Goal: Transaction & Acquisition: Purchase product/service

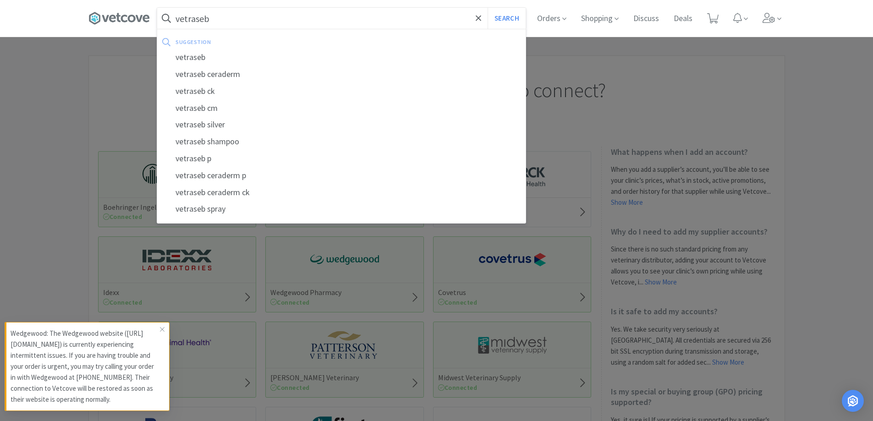
type input "vetraseb"
click at [488, 8] on button "Search" at bounding box center [507, 18] width 38 height 21
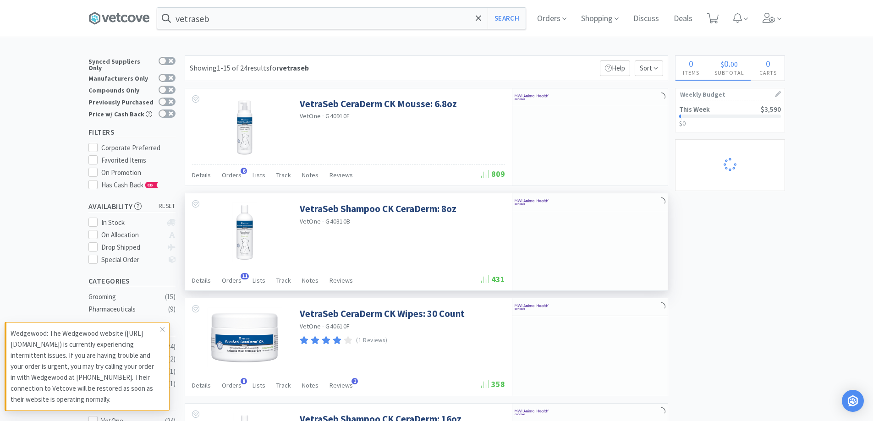
select select "50"
select select "3"
select select "4"
select select "1"
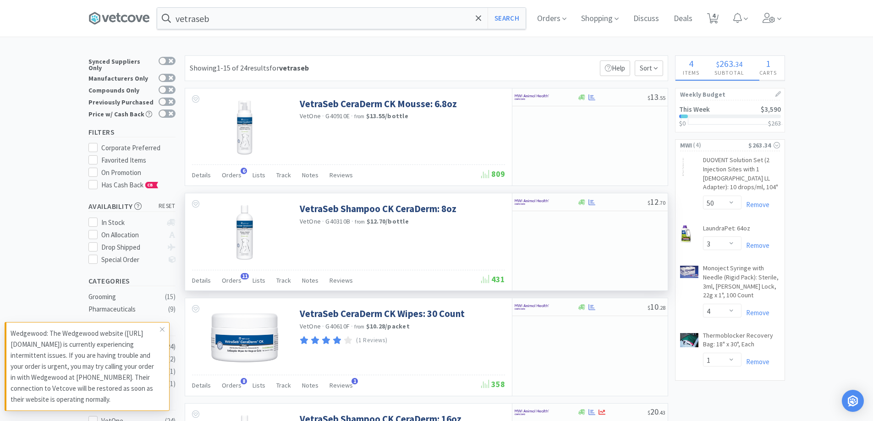
select select "1"
select select "50"
select select "1"
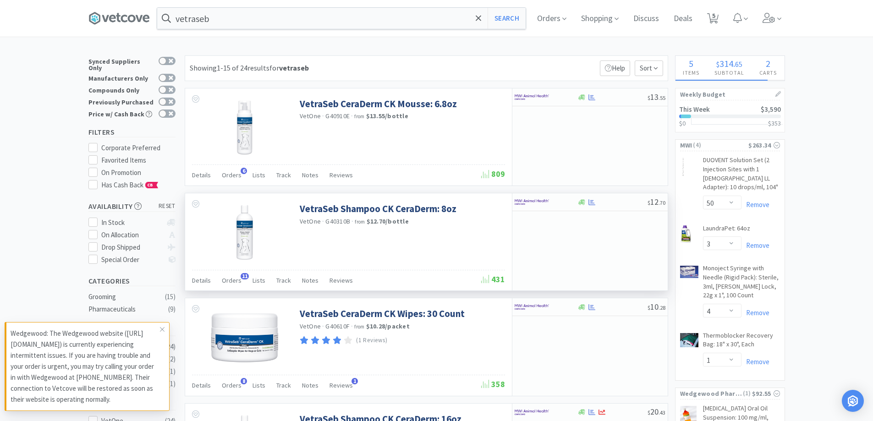
select select "1"
select select "4"
select select "2"
select select "1"
select select "2"
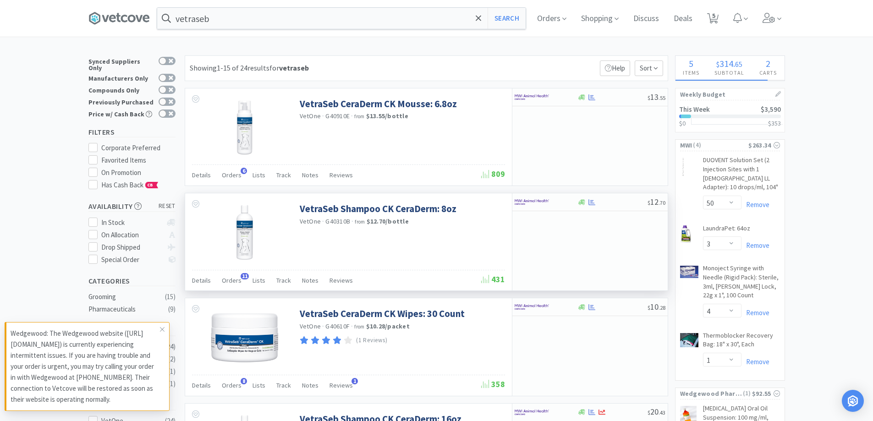
select select "3"
select select "1"
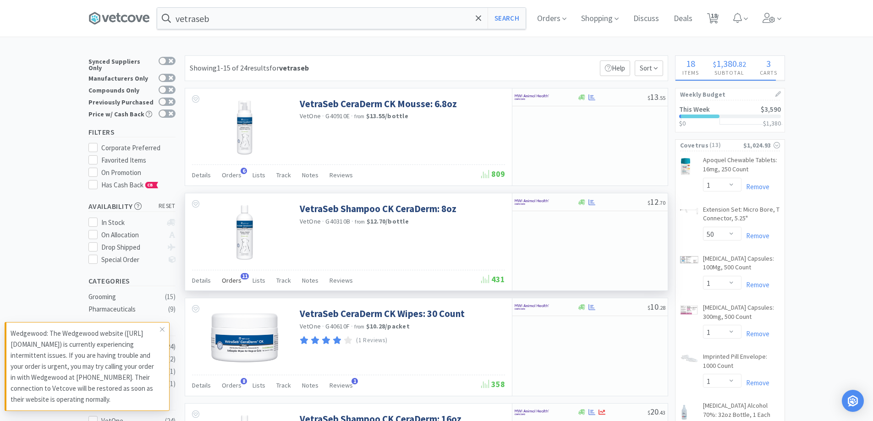
click at [230, 277] on span "Orders" at bounding box center [232, 280] width 20 height 8
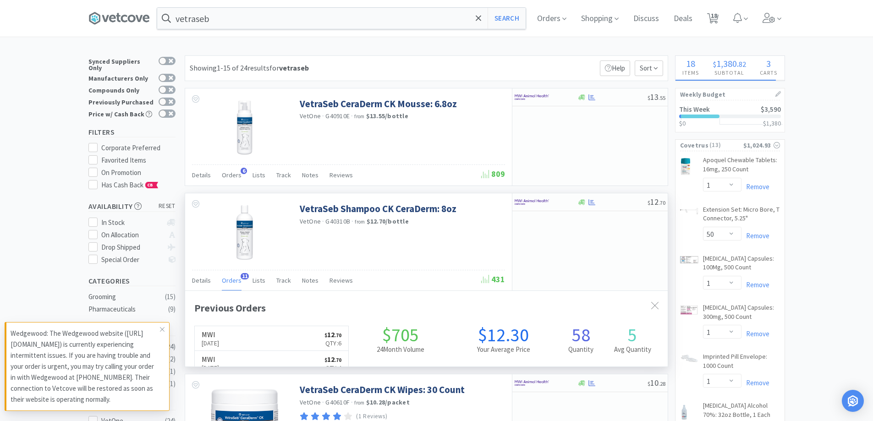
scroll to position [246, 483]
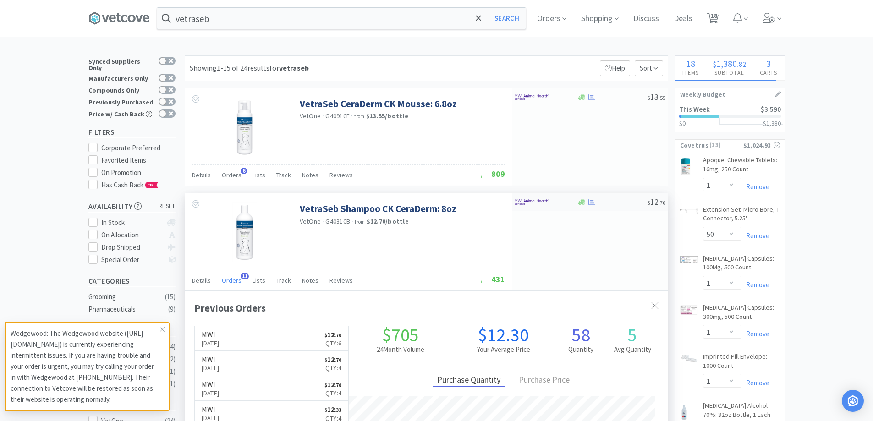
click at [556, 205] on div at bounding box center [540, 202] width 50 height 16
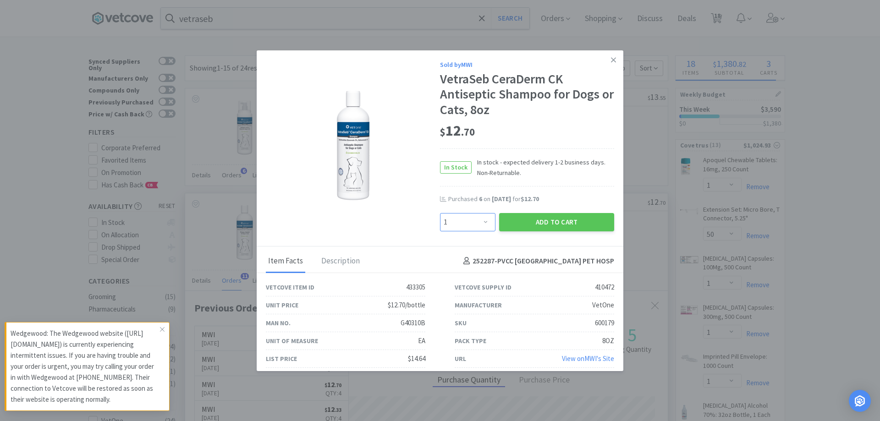
click at [475, 220] on select "Enter Quantity 1 2 3 4 5 6 7 8 9 10 11 12 13 14 15 16 17 18 19 20 Enter Quantity" at bounding box center [467, 222] width 55 height 18
click at [440, 213] on select "Enter Quantity 1 2 3 4 5 6 7 8 9 10 11 12 13 14 15 16 17 18 19 20 Enter Quantity" at bounding box center [467, 222] width 55 height 18
drag, startPoint x: 480, startPoint y: 225, endPoint x: 473, endPoint y: 221, distance: 8.0
click at [480, 225] on select "Enter Quantity 1 2 3 4 5 6 7 8 9 10 11 12 13 14 15 16 17 18 19 20 Enter Quantity" at bounding box center [467, 222] width 55 height 18
select select "6"
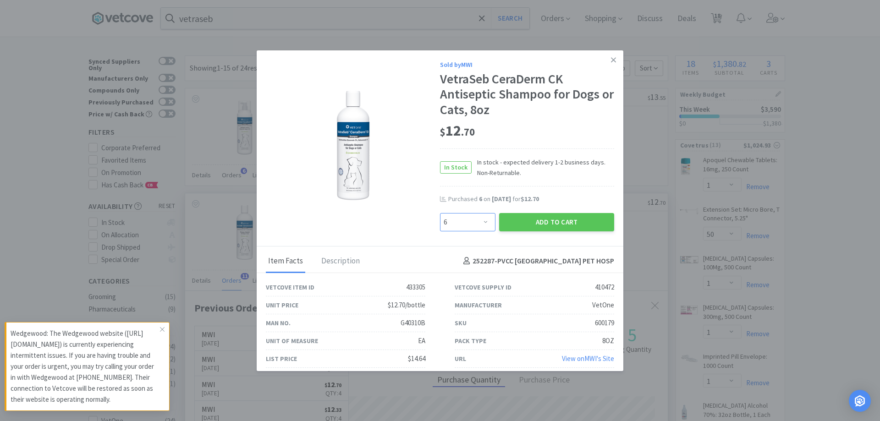
click at [440, 213] on select "Enter Quantity 1 2 3 4 5 6 7 8 9 10 11 12 13 14 15 16 17 18 19 20 Enter Quantity" at bounding box center [467, 222] width 55 height 18
click at [526, 220] on button "Add to Cart" at bounding box center [556, 222] width 115 height 18
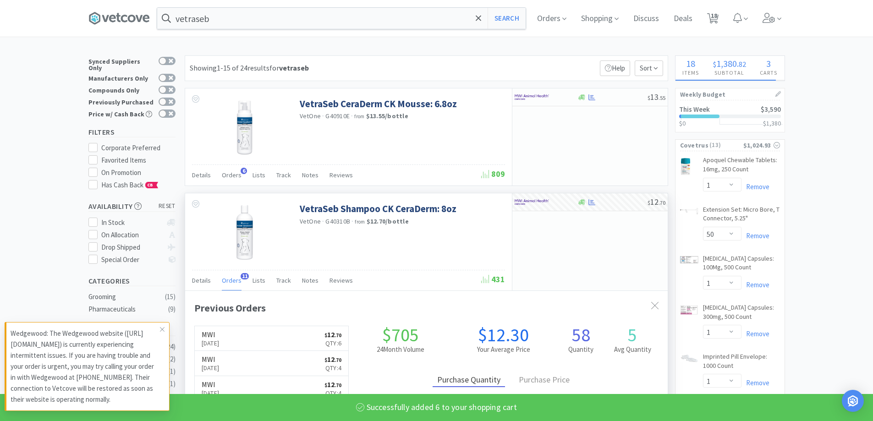
select select "6"
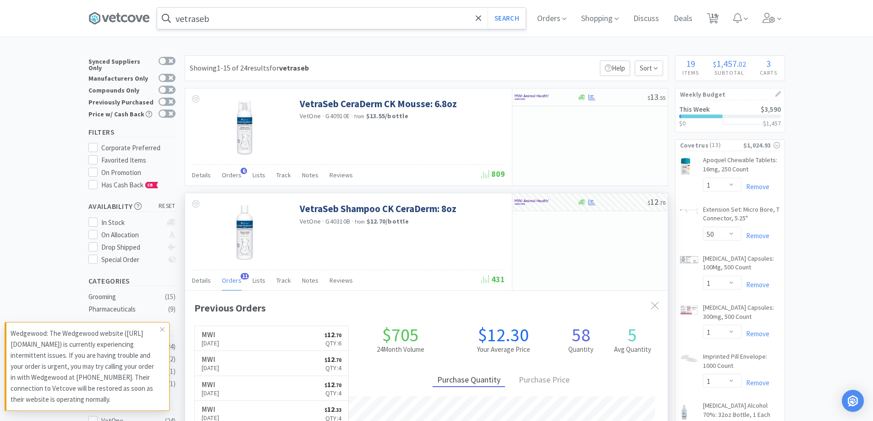
click at [275, 25] on input "vetraseb" at bounding box center [341, 18] width 369 height 21
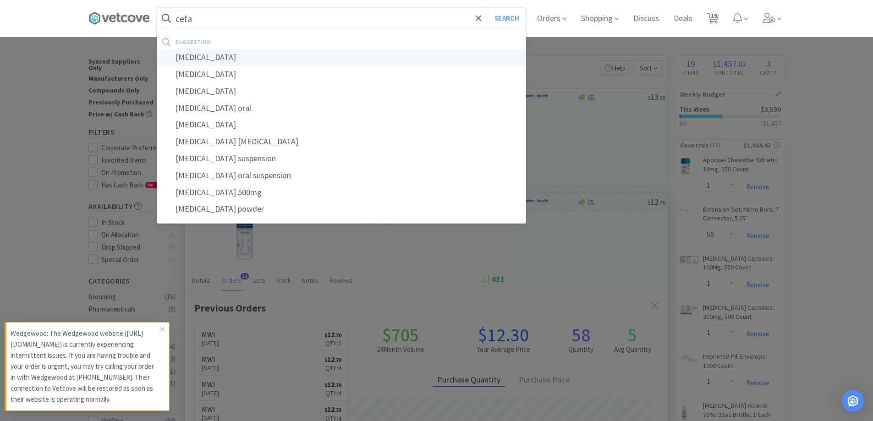
click at [192, 61] on div "[MEDICAL_DATA]" at bounding box center [341, 57] width 369 height 17
type input "[MEDICAL_DATA]"
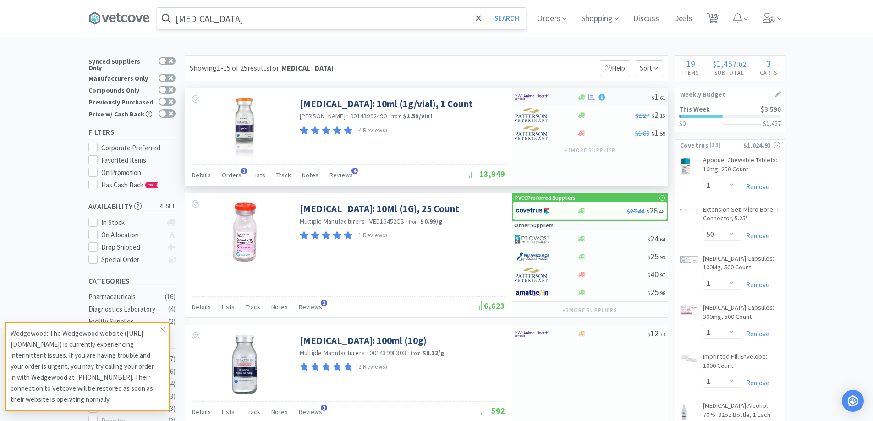
click at [610, 98] on div at bounding box center [615, 97] width 74 height 7
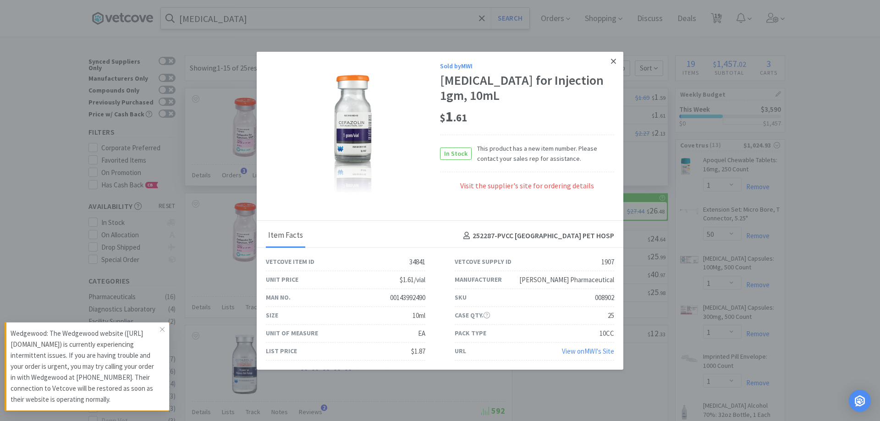
click at [615, 62] on icon at bounding box center [613, 61] width 5 height 5
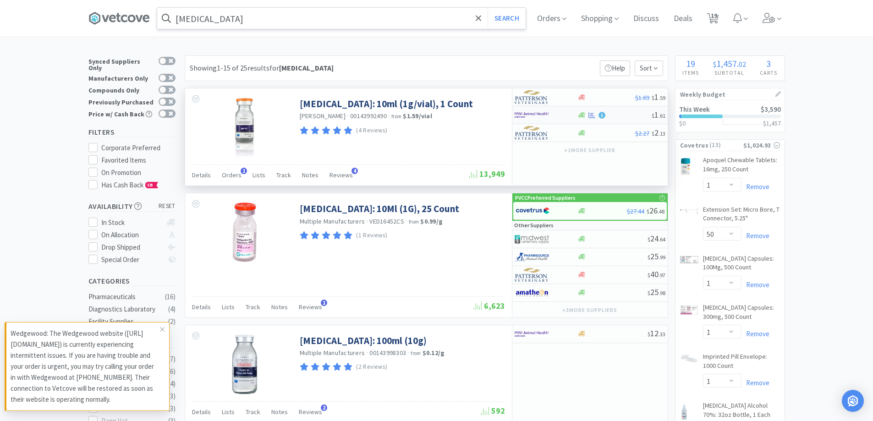
click at [572, 114] on div at bounding box center [546, 115] width 63 height 16
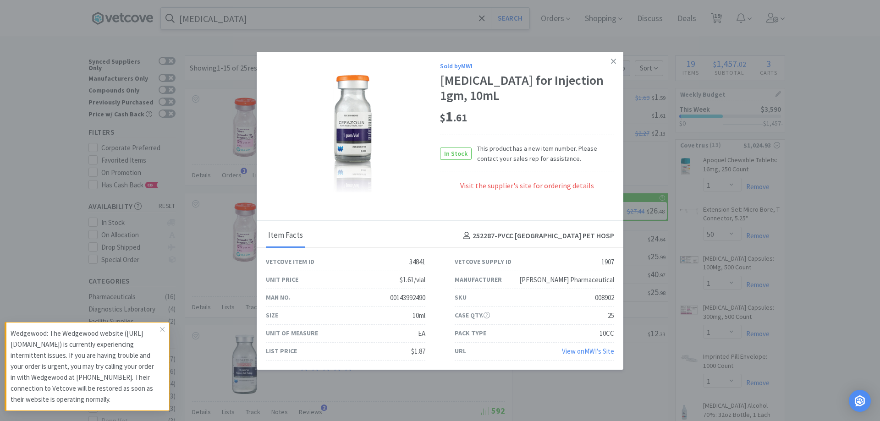
click at [616, 61] on link at bounding box center [613, 61] width 16 height 20
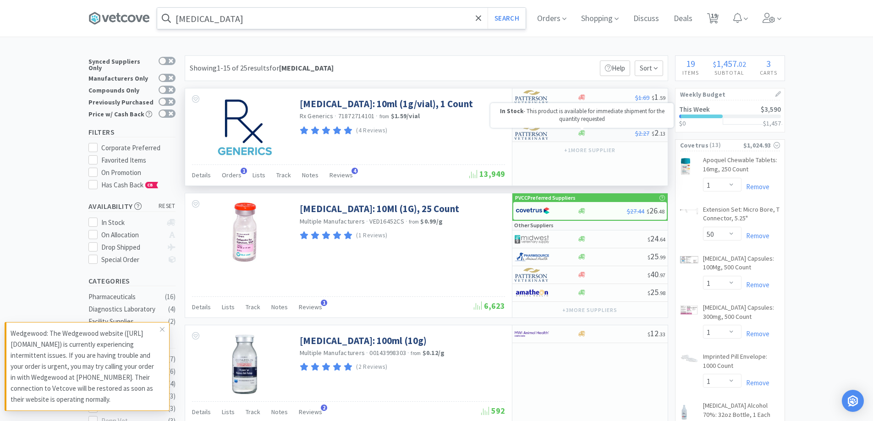
click at [579, 134] on icon at bounding box center [581, 133] width 7 height 6
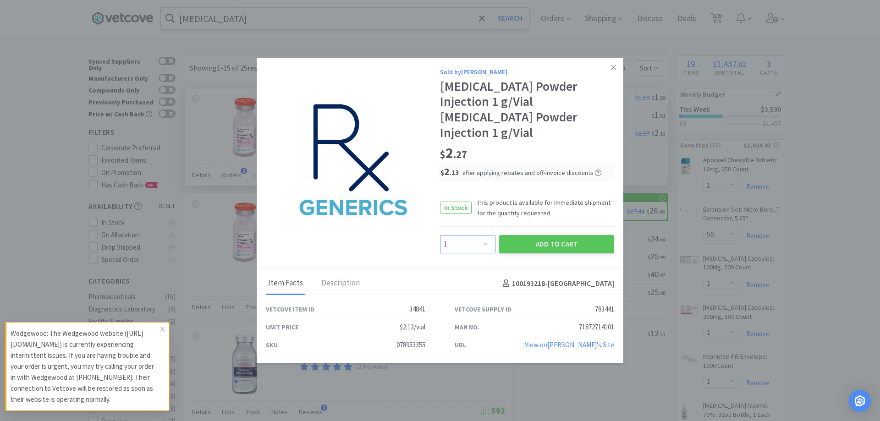
click at [484, 243] on select "Enter Quantity 1 2 3 4 5 6 7 8 9 10 11 12 13 14 15 16 17 18 19 20 Enter Quantity" at bounding box center [467, 244] width 55 height 18
click at [440, 235] on select "Enter Quantity 1 2 3 4 5 6 7 8 9 10 11 12 13 14 15 16 17 18 19 20 Enter Quantity" at bounding box center [467, 244] width 55 height 18
click at [471, 237] on select "Enter Quantity 1 2 3 4 5 6 7 8 9 10 11 12 13 14 15 16 17 18 19 20 Enter Quantity" at bounding box center [467, 244] width 55 height 18
click at [440, 235] on select "Enter Quantity 1 2 3 4 5 6 7 8 9 10 11 12 13 14 15 16 17 18 19 20 Enter Quantity" at bounding box center [467, 244] width 55 height 18
click at [493, 240] on select "Enter Quantity 1 2 3 4 5 6 7 8 9 10 11 12 13 14 15 16 17 18 19 20 Enter Quantity" at bounding box center [467, 244] width 55 height 18
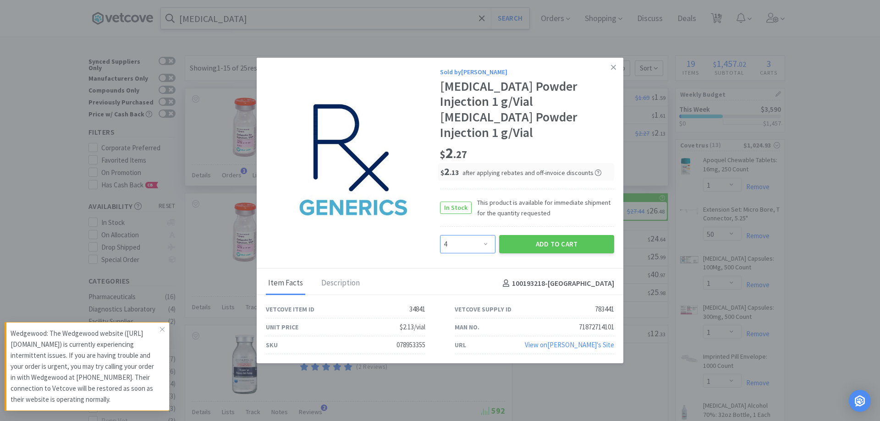
select select "6"
click at [440, 235] on select "Enter Quantity 1 2 3 4 5 6 7 8 9 10 11 12 13 14 15 16 17 18 19 20 Enter Quantity" at bounding box center [467, 244] width 55 height 18
click at [560, 240] on button "Add to Cart" at bounding box center [556, 244] width 115 height 18
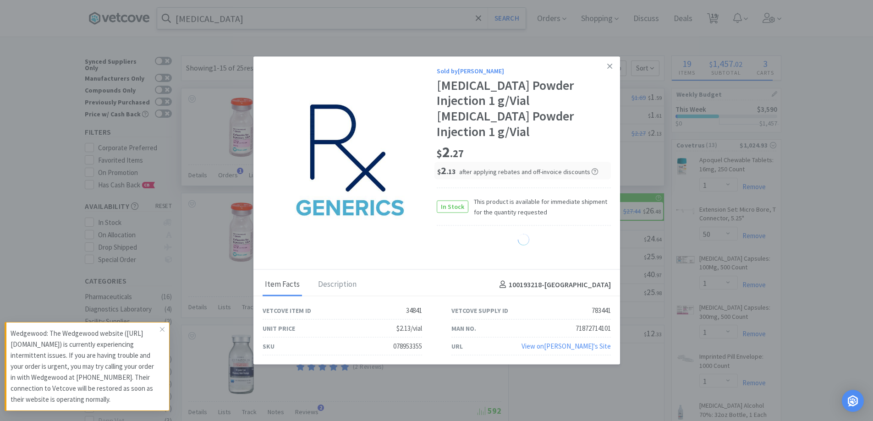
select select "6"
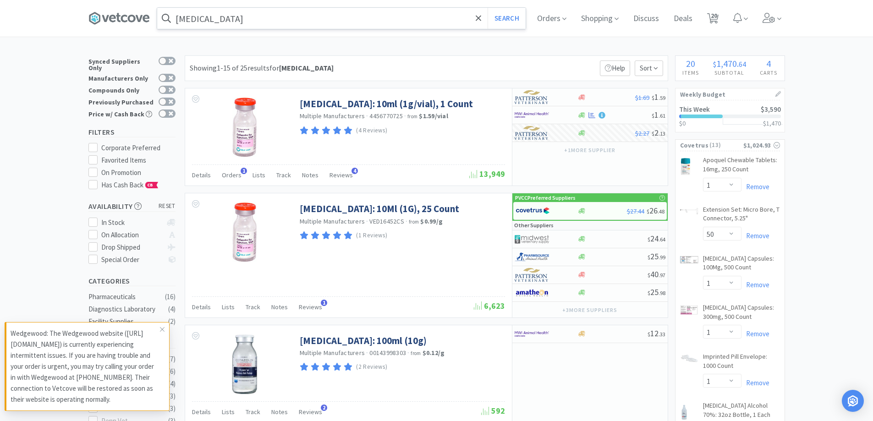
click at [282, 30] on div "[MEDICAL_DATA] Search Orders Shopping Discuss Discuss Deals Deals 20 20" at bounding box center [436, 18] width 697 height 37
click at [269, 22] on input "[MEDICAL_DATA]" at bounding box center [341, 18] width 369 height 21
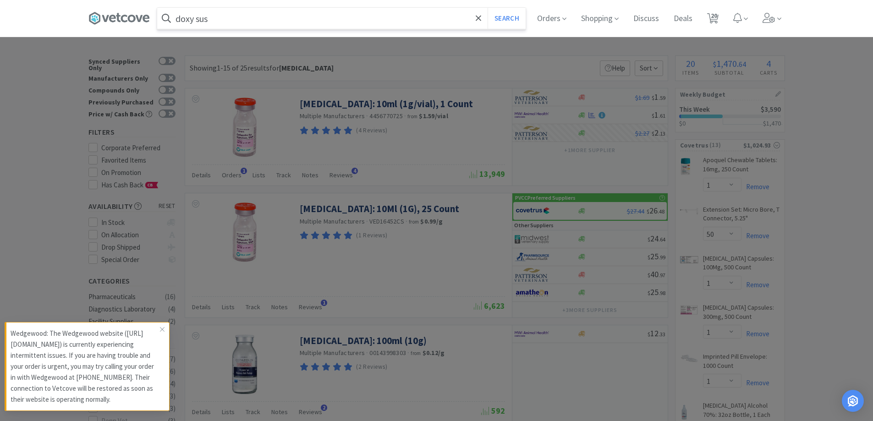
type input "doxy sus"
click at [488, 8] on button "Search" at bounding box center [507, 18] width 38 height 21
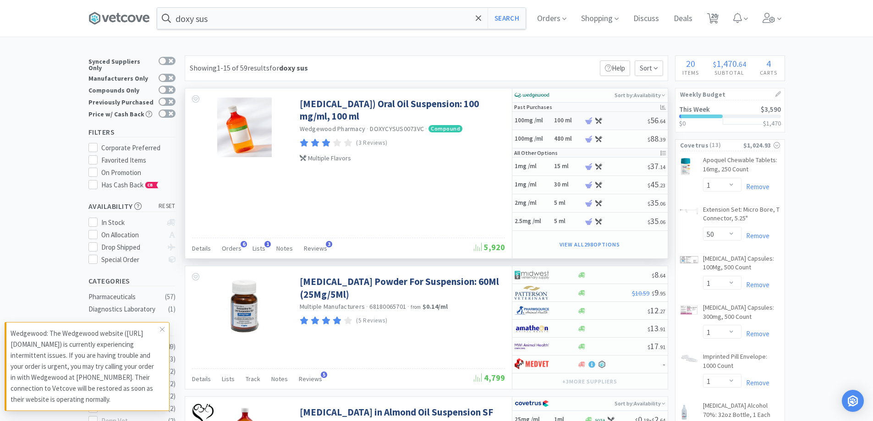
click at [545, 124] on h5 "100mg /ml" at bounding box center [533, 121] width 37 height 8
select select "45"
select select "1"
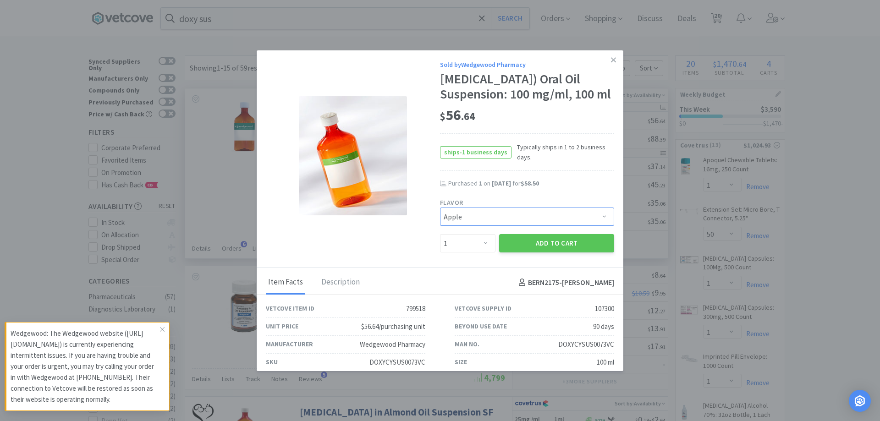
click at [507, 226] on select "Pick a Flavor Apple Apple-Molasses Apple/Marshmallow Banana Banana-Marshmallow …" at bounding box center [527, 217] width 174 height 18
select select "14"
click at [440, 223] on select "Pick a Flavor Apple Apple-Molasses Apple/Marshmallow Banana Banana-Marshmallow …" at bounding box center [527, 217] width 174 height 18
click at [552, 253] on button "Add to Cart" at bounding box center [556, 243] width 115 height 18
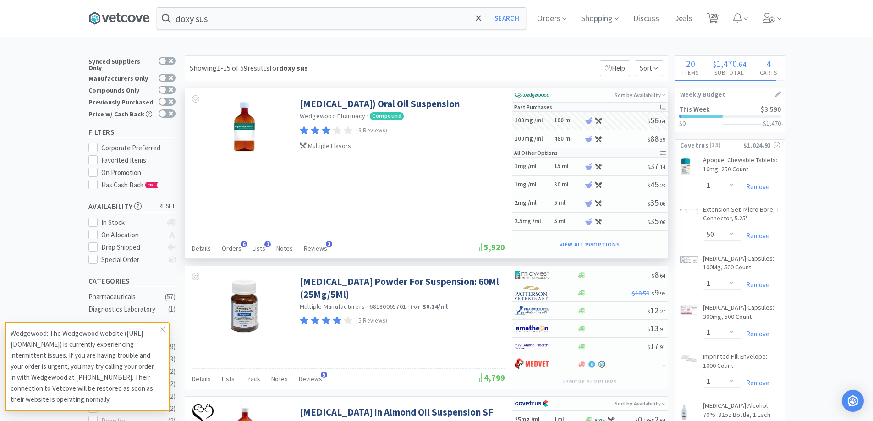
select select "1"
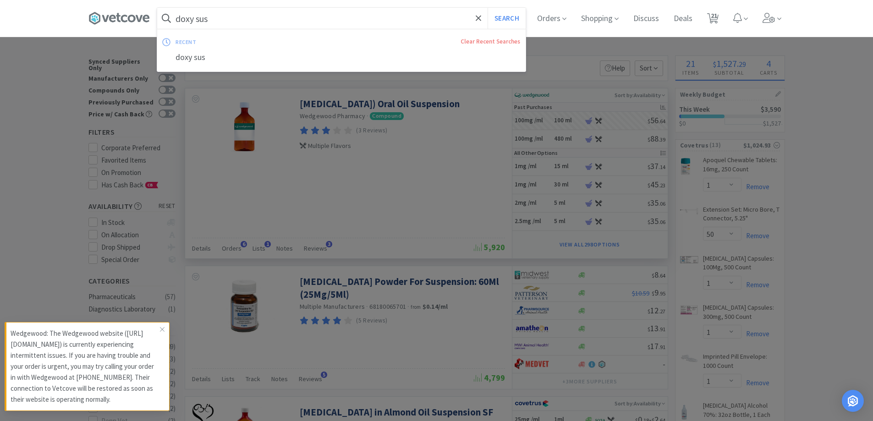
click at [217, 23] on input "doxy sus" at bounding box center [341, 18] width 369 height 21
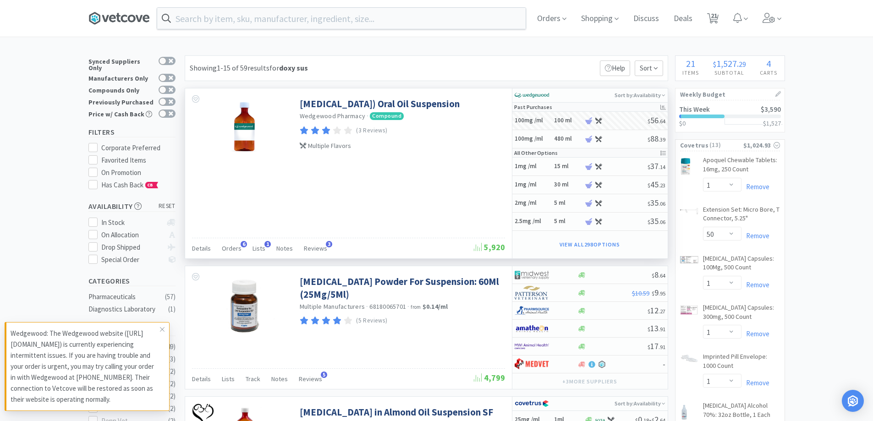
click at [136, 18] on icon at bounding box center [118, 18] width 61 height 14
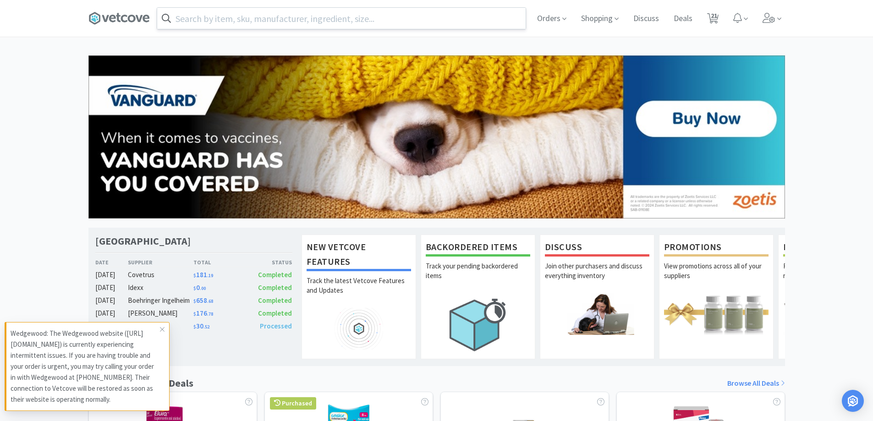
click at [282, 19] on input "text" at bounding box center [341, 18] width 369 height 21
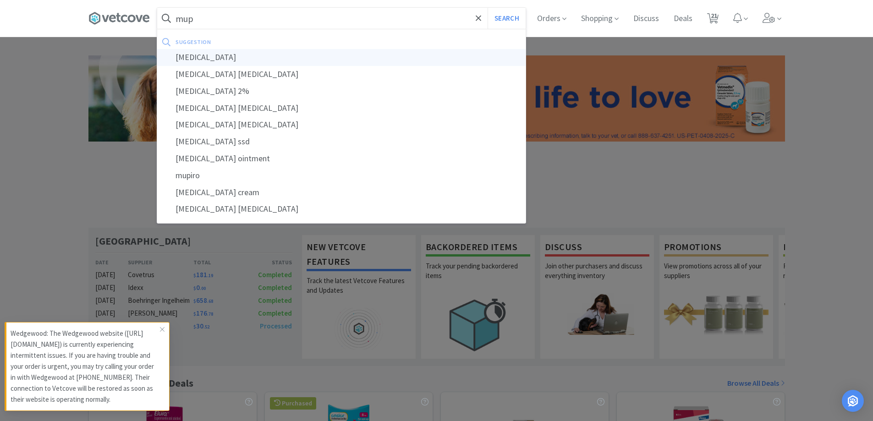
click at [210, 51] on div "[MEDICAL_DATA]" at bounding box center [341, 57] width 369 height 17
type input "[MEDICAL_DATA]"
select select "1"
select select "50"
select select "1"
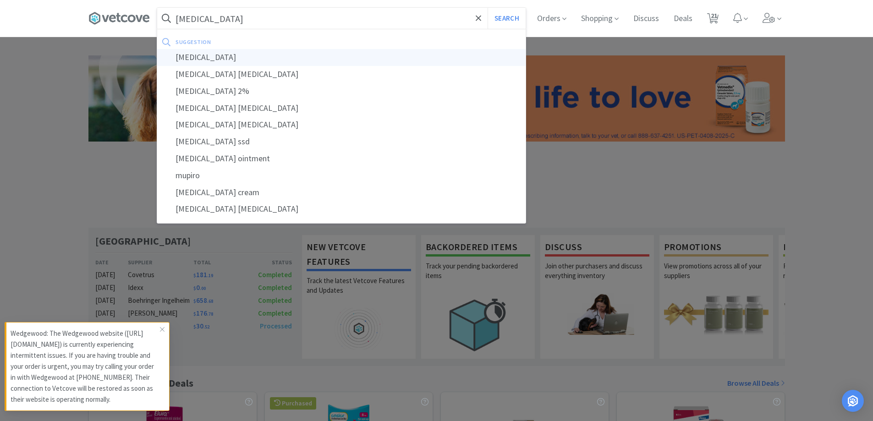
select select "1"
select select "4"
select select "2"
select select "1"
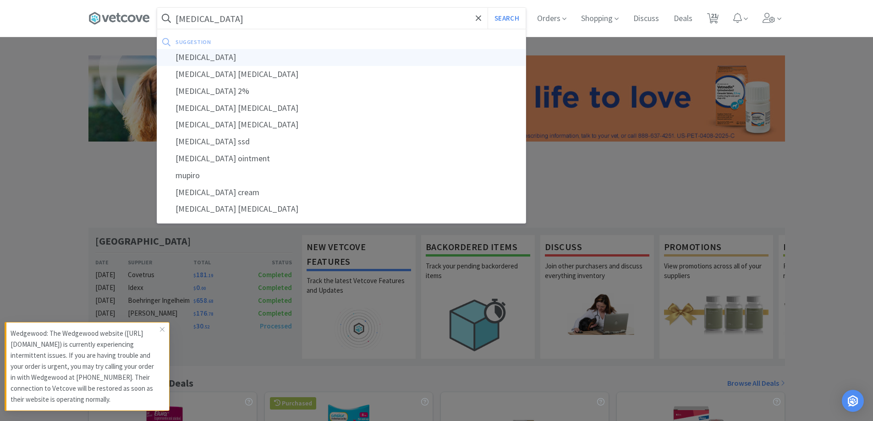
select select "2"
select select "3"
select select "1"
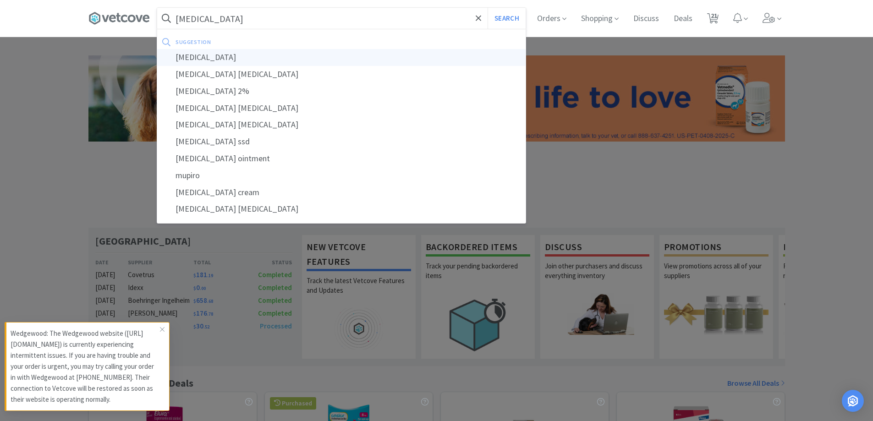
select select "50"
select select "3"
select select "4"
select select "1"
select select "6"
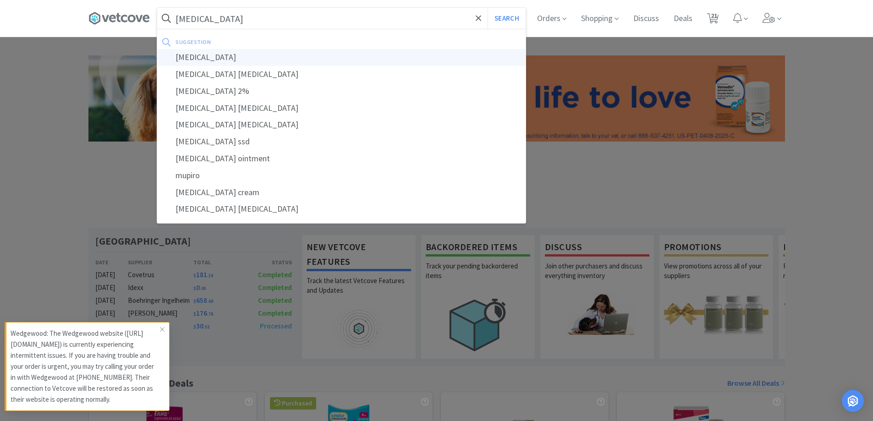
select select "6"
select select "1"
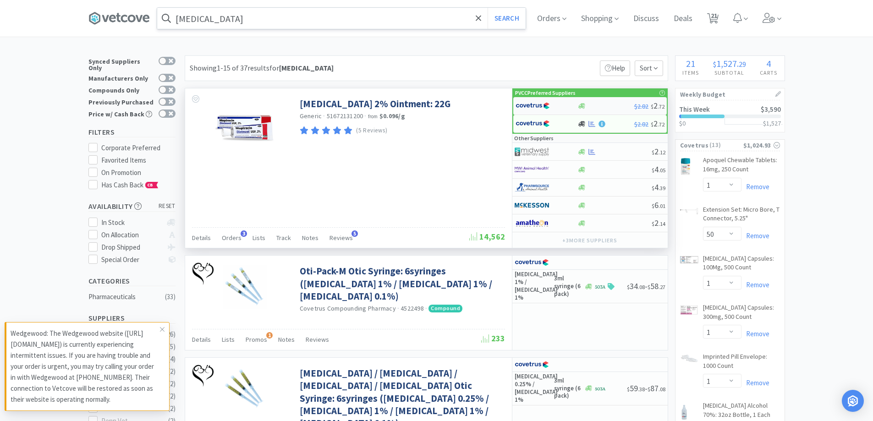
click at [631, 110] on div "$2.82 $ 2 . 72" at bounding box center [590, 106] width 154 height 18
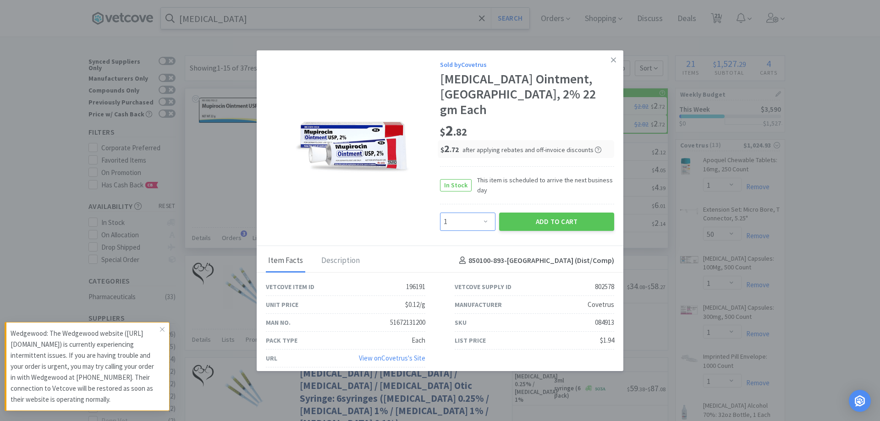
click at [472, 215] on select "Enter Quantity 1 2 3 4 5 6 7 8 9 10 11 12 13 14 15 16 17 18 19 20 Enter Quantity" at bounding box center [467, 222] width 55 height 18
select select "4"
click at [440, 213] on select "Enter Quantity 1 2 3 4 5 6 7 8 9 10 11 12 13 14 15 16 17 18 19 20 Enter Quantity" at bounding box center [467, 222] width 55 height 18
click at [517, 213] on button "Add to Cart" at bounding box center [556, 222] width 115 height 18
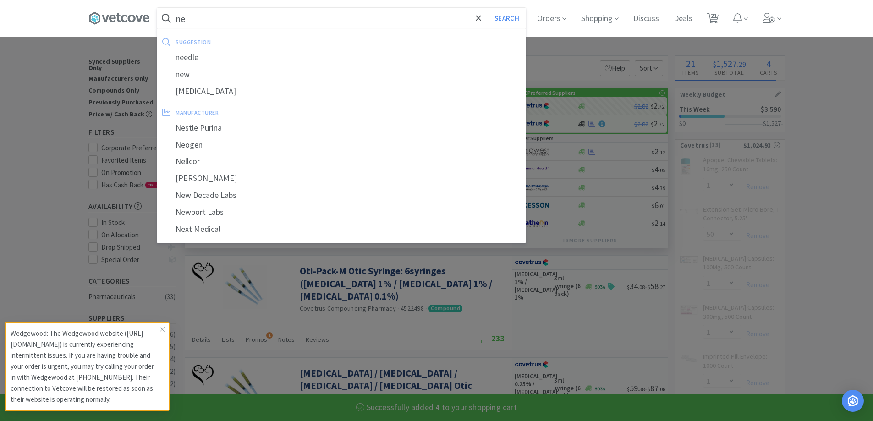
type input "neo"
select select "4"
select select "1"
select select "2"
select select "3"
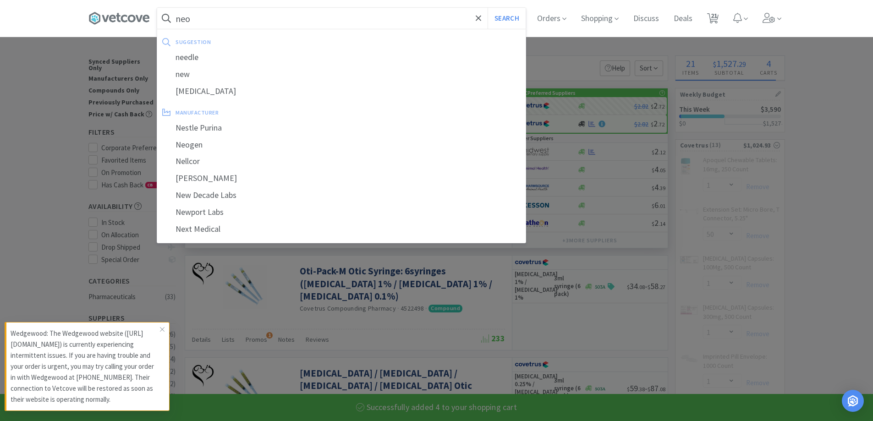
select select "1"
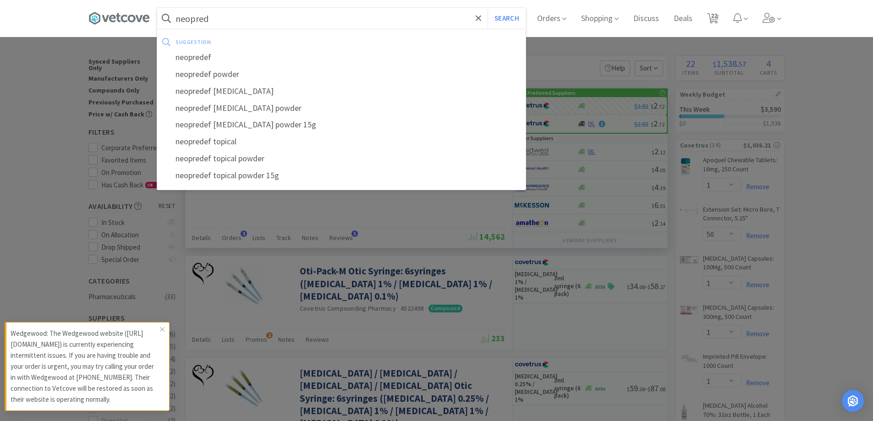
type input "neopred"
click at [488, 8] on button "Search" at bounding box center [507, 18] width 38 height 21
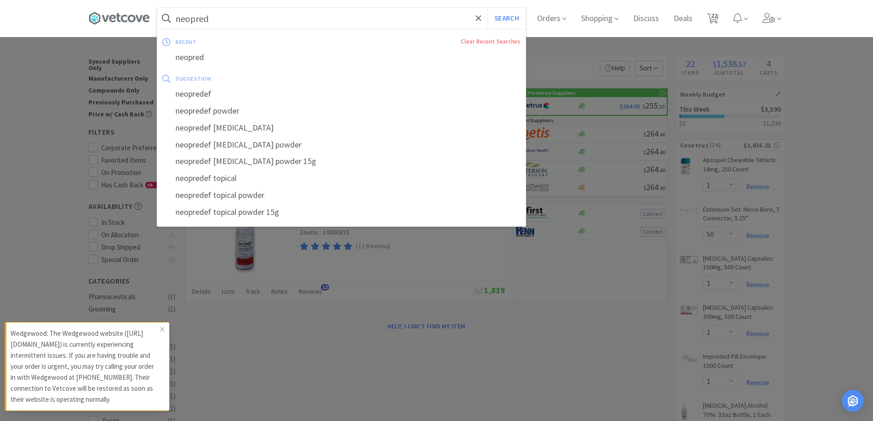
click at [278, 18] on input "neopred" at bounding box center [341, 18] width 369 height 21
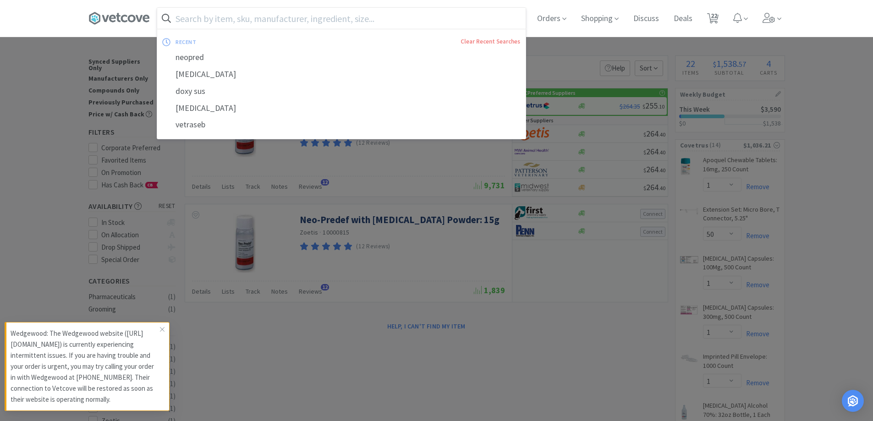
click at [87, 81] on div at bounding box center [436, 210] width 873 height 421
